Goal: Navigation & Orientation: Understand site structure

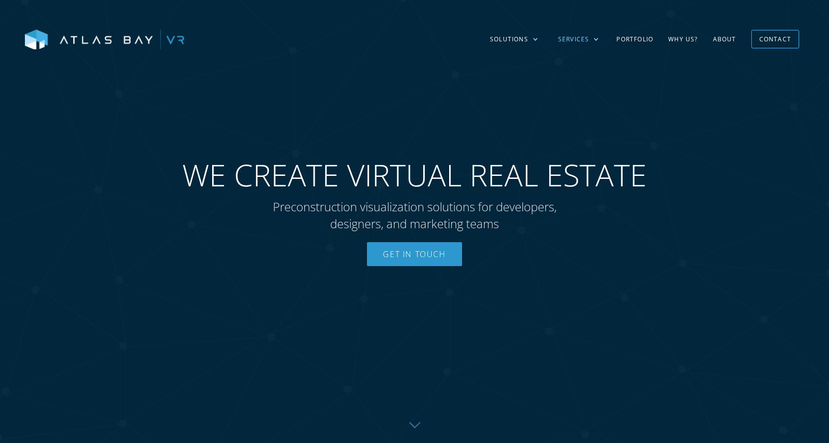
click at [595, 39] on div at bounding box center [596, 39] width 6 height 6
click at [533, 40] on div at bounding box center [535, 39] width 6 height 6
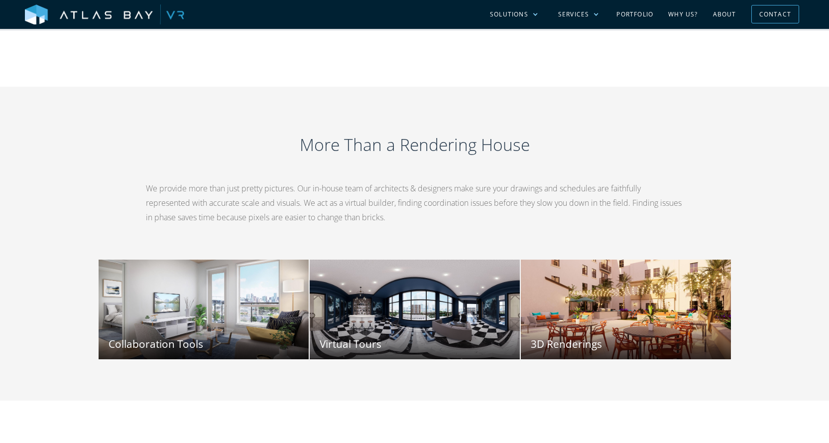
scroll to position [1362, 0]
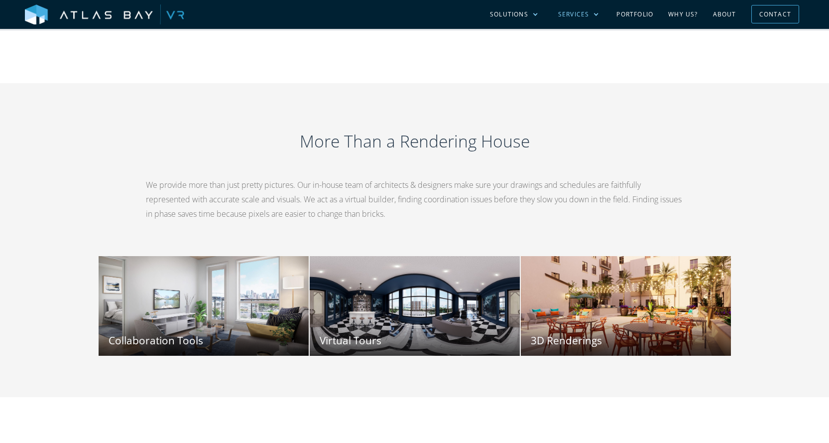
click at [597, 12] on div at bounding box center [596, 14] width 6 height 6
click at [709, 83] on div "More Than a Rendering House We provide more than just pretty pictures. Our in-h…" at bounding box center [414, 240] width 829 height 314
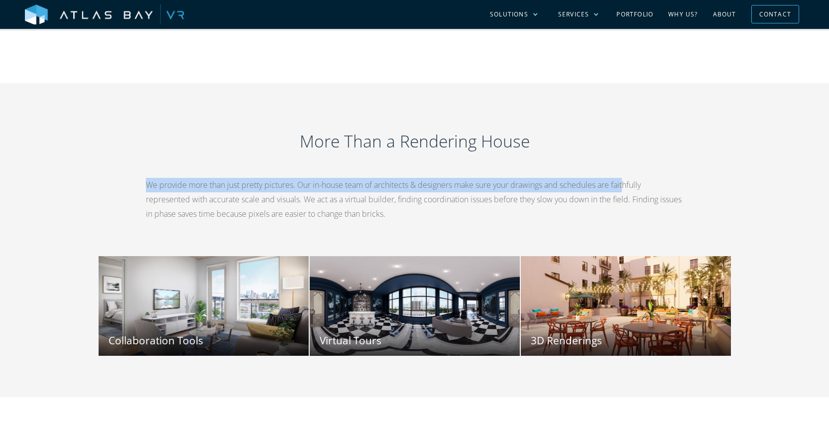
drag, startPoint x: 155, startPoint y: 169, endPoint x: 632, endPoint y: 166, distance: 476.6
click at [632, 178] on p "We provide more than just pretty pictures. Our in-house team of architects & de…" at bounding box center [415, 199] width 538 height 43
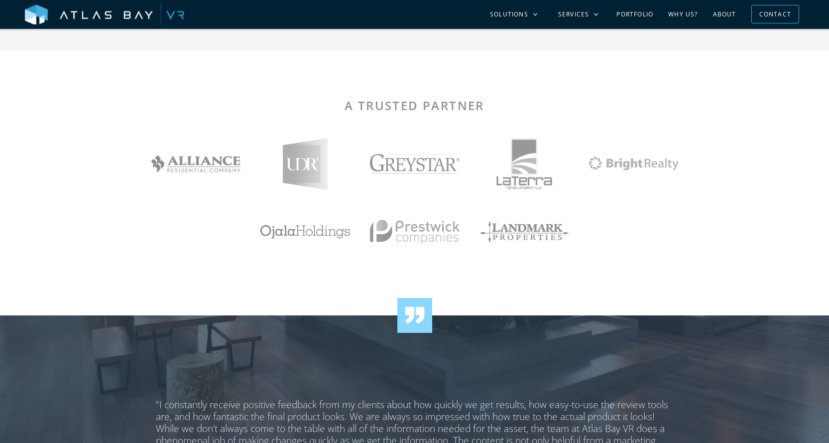
scroll to position [1860, 0]
